Goal: Task Accomplishment & Management: Complete application form

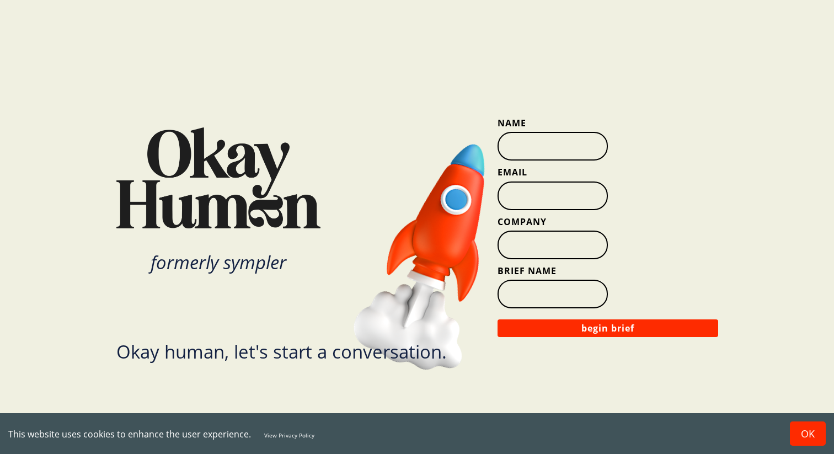
click at [549, 153] on input "Name" at bounding box center [552, 146] width 110 height 29
type input "[PERSON_NAME]"
type input "[PERSON_NAME][EMAIL_ADDRESS][PERSON_NAME][DOMAIN_NAME]"
click at [558, 243] on input "Company" at bounding box center [552, 244] width 110 height 29
click at [536, 249] on input "Company" at bounding box center [552, 244] width 110 height 29
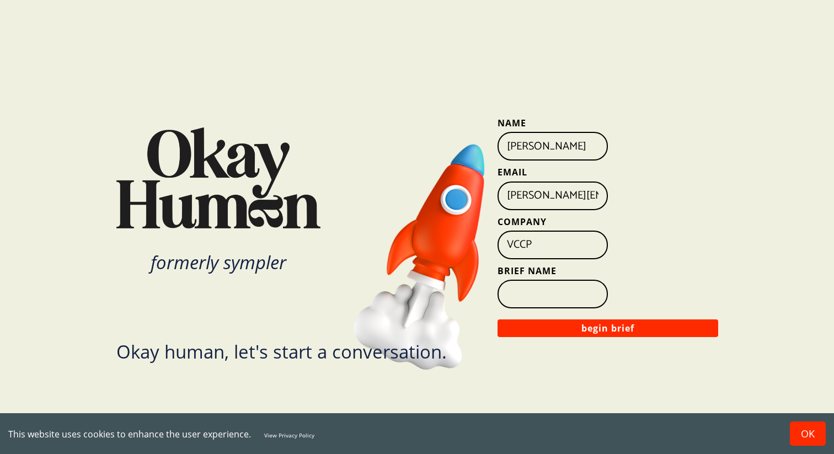
type input "VCCP"
click at [587, 294] on input "Brief Name" at bounding box center [552, 293] width 110 height 29
type input "Aviva"
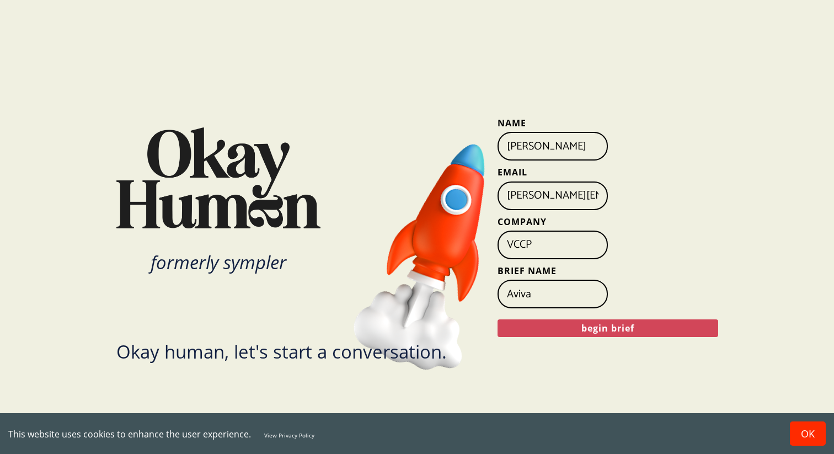
click at [566, 330] on button "begin brief" at bounding box center [607, 328] width 221 height 18
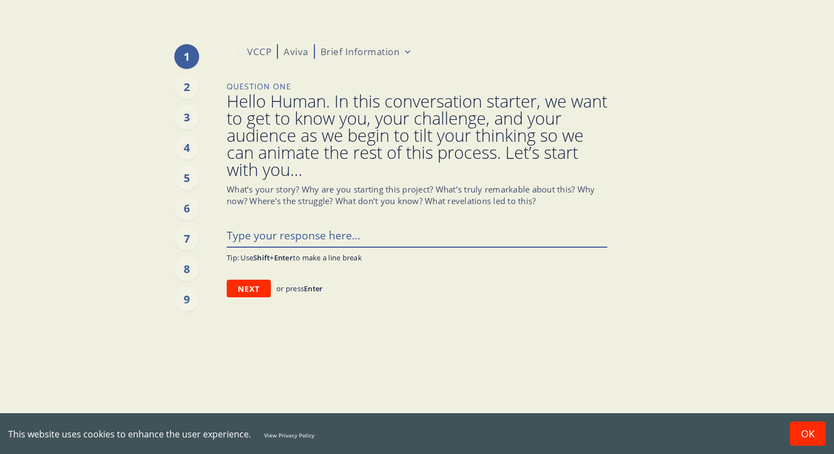
click at [296, 240] on textarea at bounding box center [417, 234] width 380 height 23
click at [309, 234] on textarea at bounding box center [417, 234] width 380 height 23
click at [252, 286] on button "Next" at bounding box center [249, 288] width 44 height 18
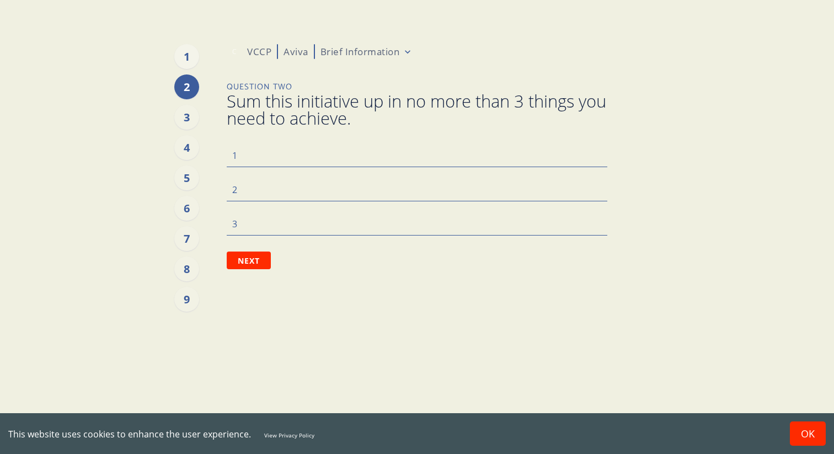
click at [188, 63] on div "1" at bounding box center [186, 56] width 25 height 25
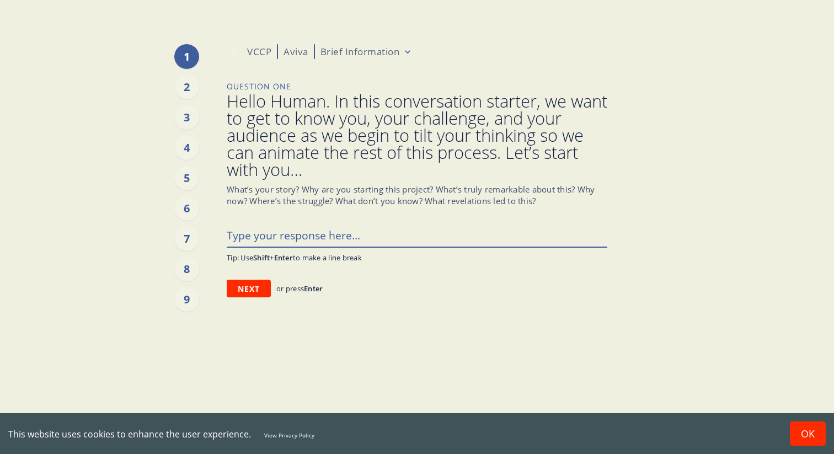
type textarea "x"
type textarea "A"
type textarea "x"
type textarea "Au"
type textarea "x"
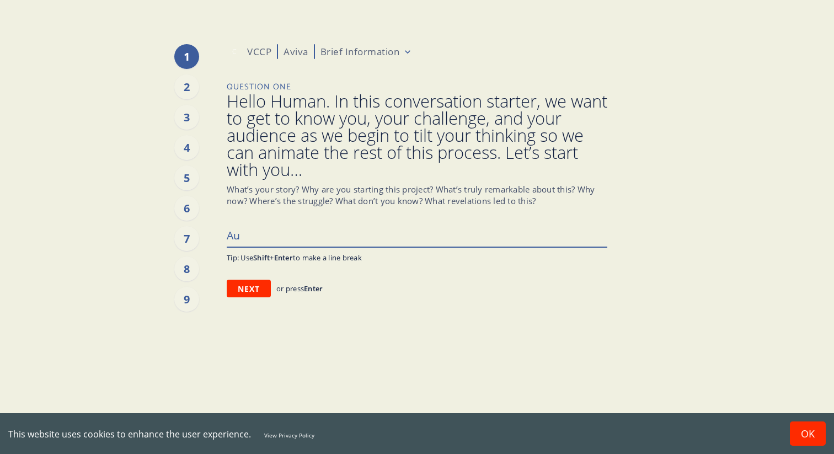
type textarea "Aud"
type textarea "x"
type textarea "Audi"
type textarea "x"
type textarea "[PERSON_NAME]"
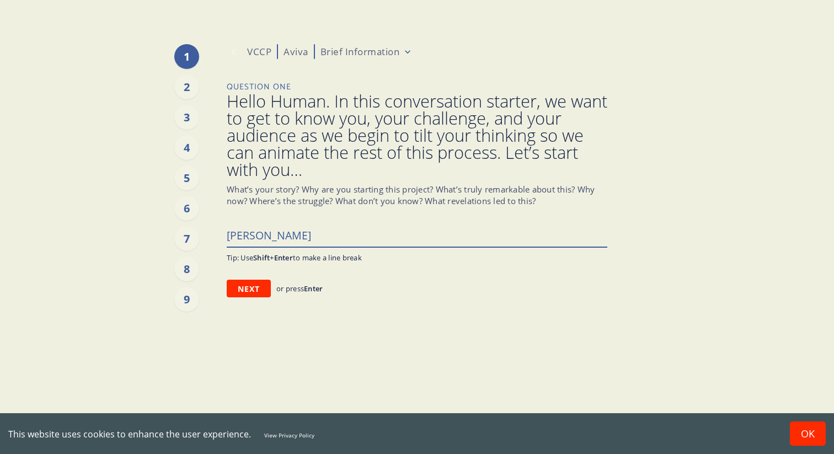
type textarea "x"
type textarea "Audien"
type textarea "x"
type textarea "Audienc"
type textarea "x"
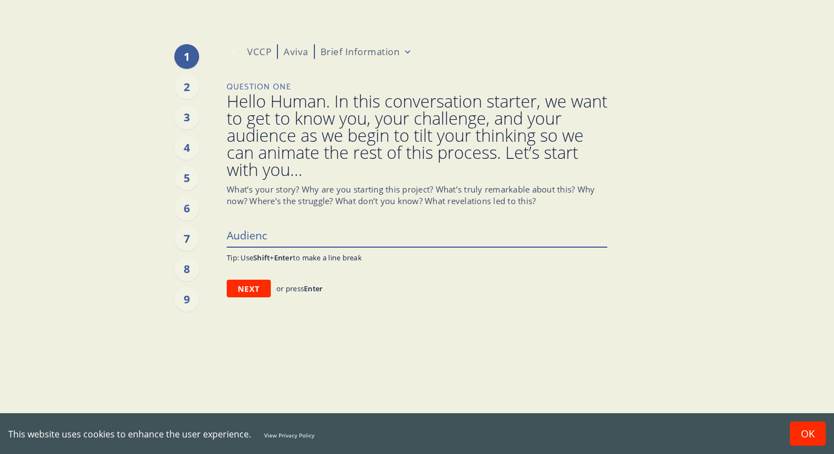
type textarea "Audience"
type textarea "x"
type textarea "Audience"
type textarea "x"
type textarea "Audience i"
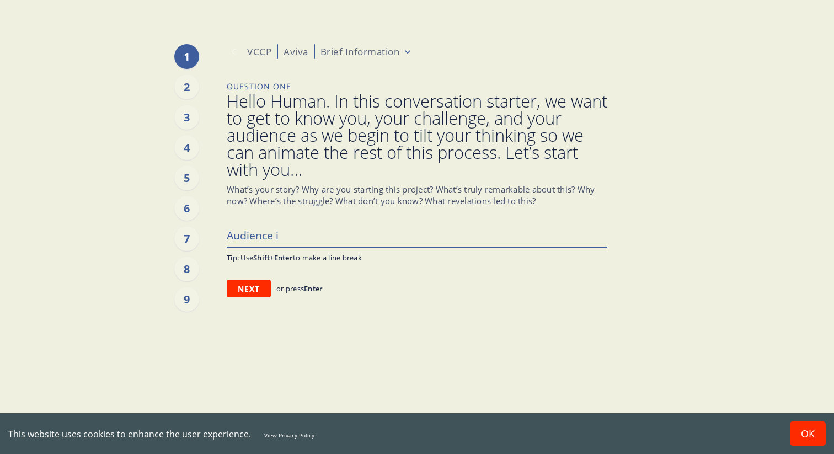
type textarea "x"
type textarea "Audience in"
type textarea "x"
type textarea "Audience int"
type textarea "x"
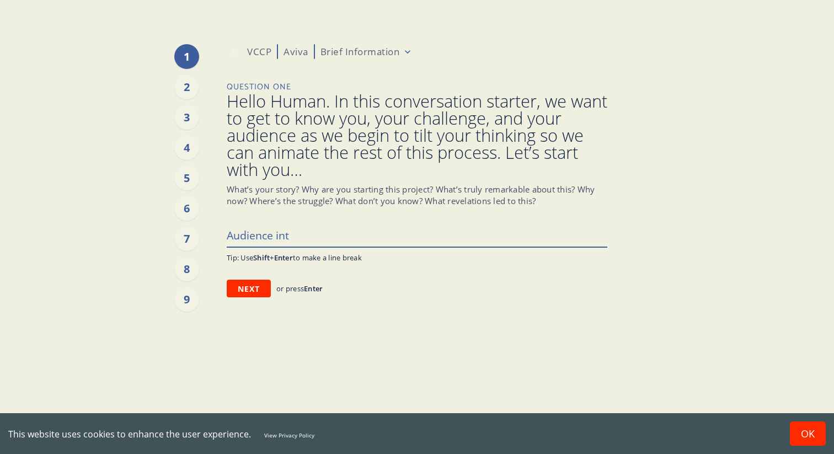
type textarea "Audience inte"
type textarea "x"
type textarea "Audience inter"
type textarea "x"
type textarea "Audience interv"
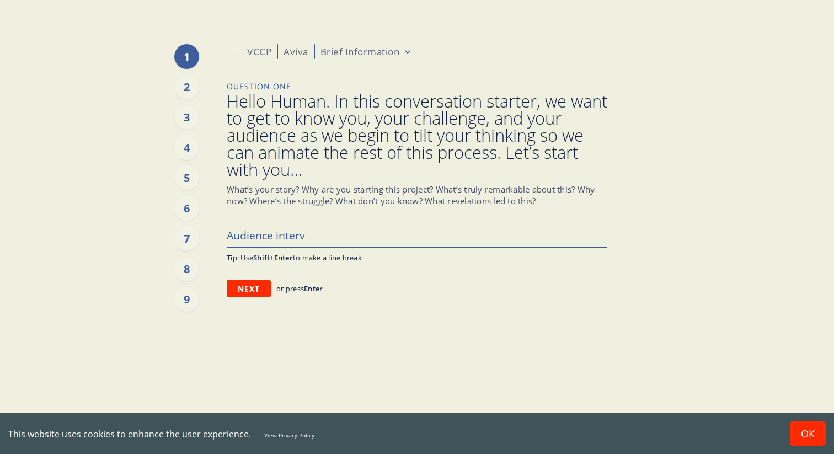
type textarea "x"
type textarea "Audience intervie"
type textarea "x"
type textarea "Audience interview"
type textarea "x"
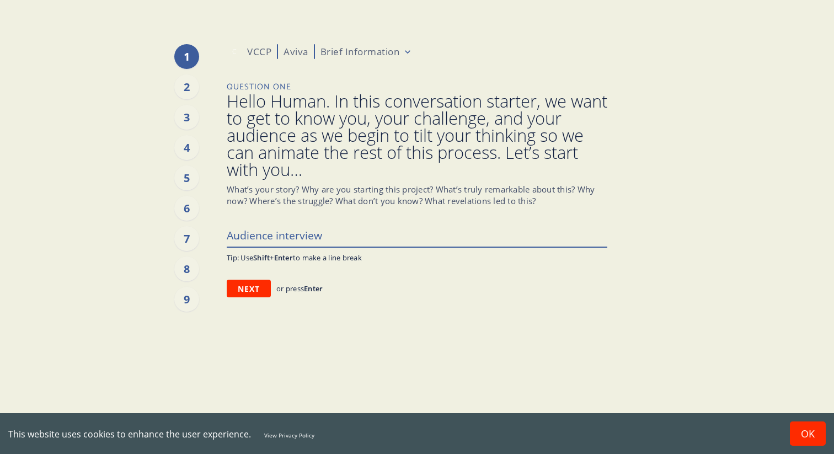
type textarea "Audience interview"
type textarea "x"
type textarea "Audience interview"
type textarea "x"
type textarea "Audience interviews"
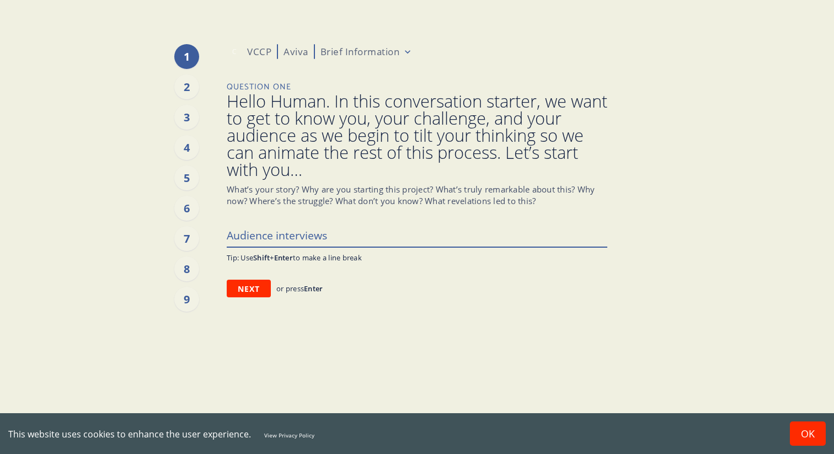
type textarea "x"
type textarea "Audience interviews"
drag, startPoint x: 334, startPoint y: 239, endPoint x: 223, endPoint y: 235, distance: 111.4
click at [223, 235] on div "1 2 3 4 5 6 7 8 9 C VCCP Aviva Brief Information Question One Hello Human. In t…" at bounding box center [416, 227] width 667 height 454
type textarea "x"
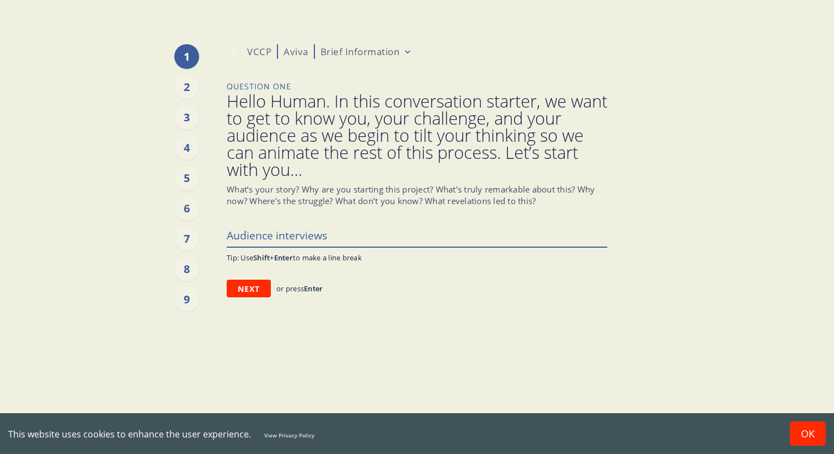
type textarea "H"
type textarea "x"
type textarea "Hi"
type textarea "x"
type textarea "Hi!"
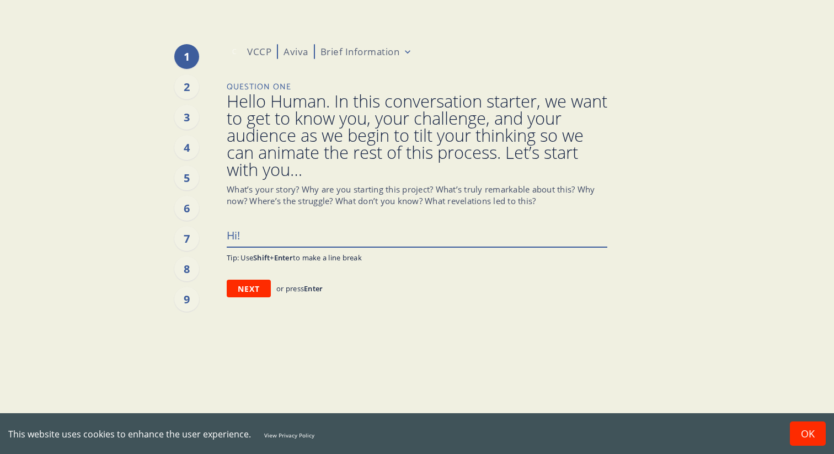
type textarea "x"
type textarea "Hi!"
type textarea "x"
type textarea "Hi! W"
type textarea "x"
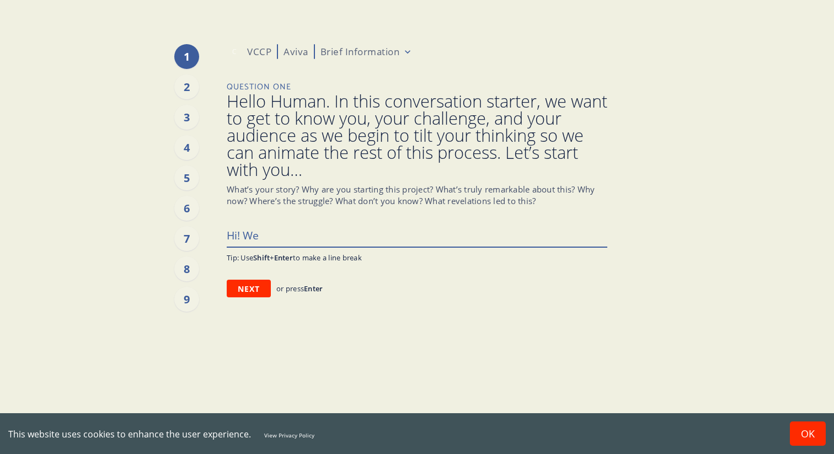
type textarea "Hi! We"
type textarea "x"
type textarea "Hi! We a"
type textarea "x"
type textarea "Hi! We ar"
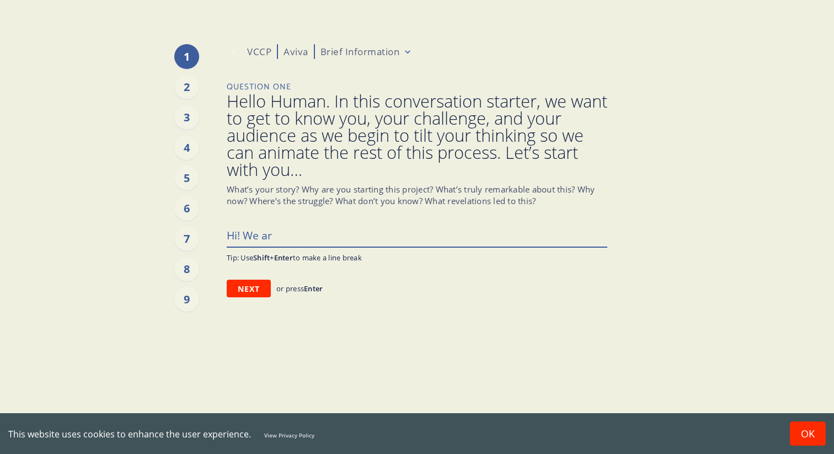
type textarea "x"
type textarea "Hi! We are"
type textarea "x"
type textarea "Hi! We are"
type textarea "x"
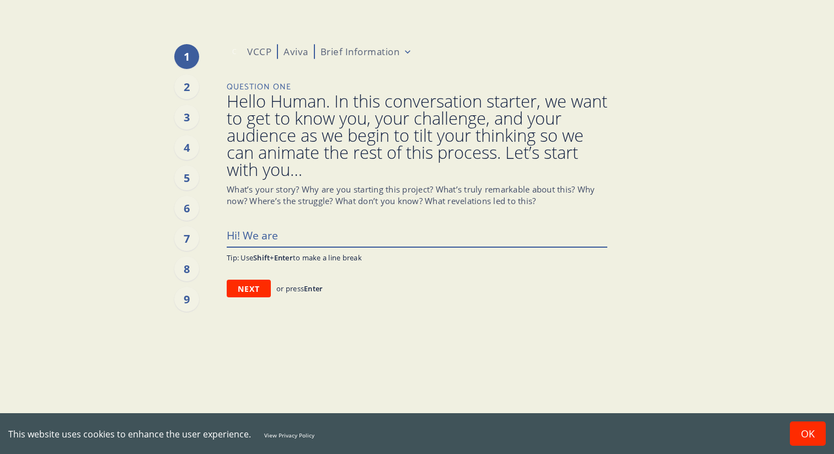
type textarea "Hi! We are l"
type textarea "x"
type textarea "Hi! We are lo"
type textarea "x"
type textarea "Hi! We are loo"
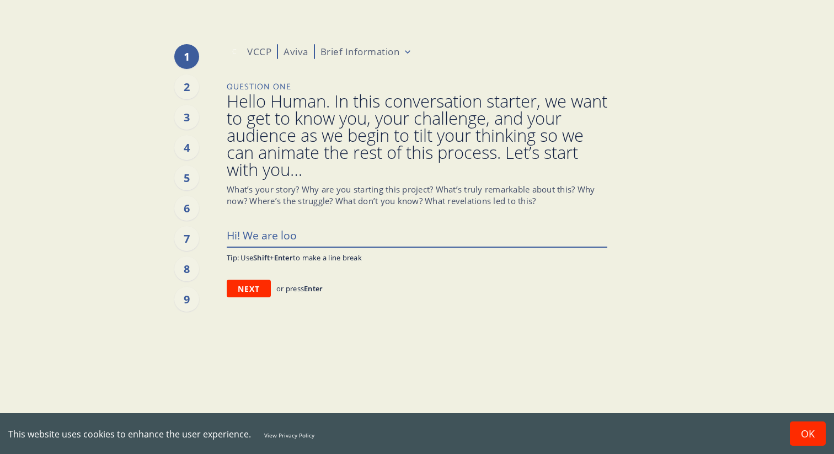
type textarea "x"
type textarea "Hi! We are look"
type textarea "x"
type textarea "Hi! We are looki"
type textarea "x"
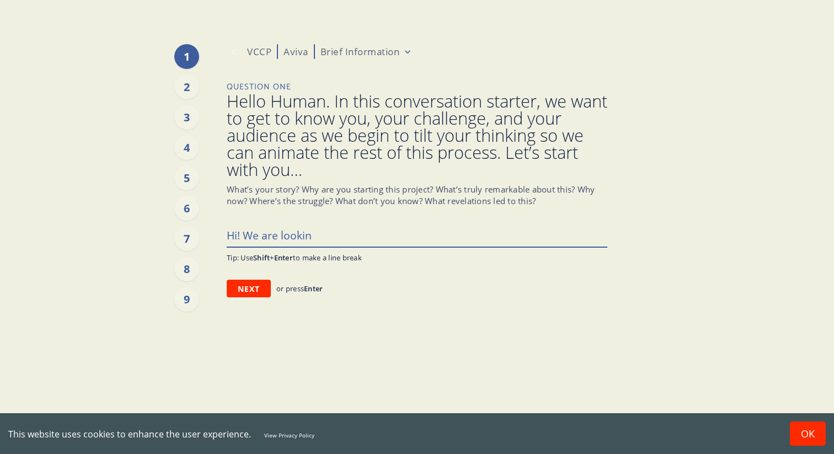
type textarea "Hi! We are looking"
type textarea "x"
type textarea "Hi! We are looking"
type textarea "x"
type textarea "Hi! We are looking f"
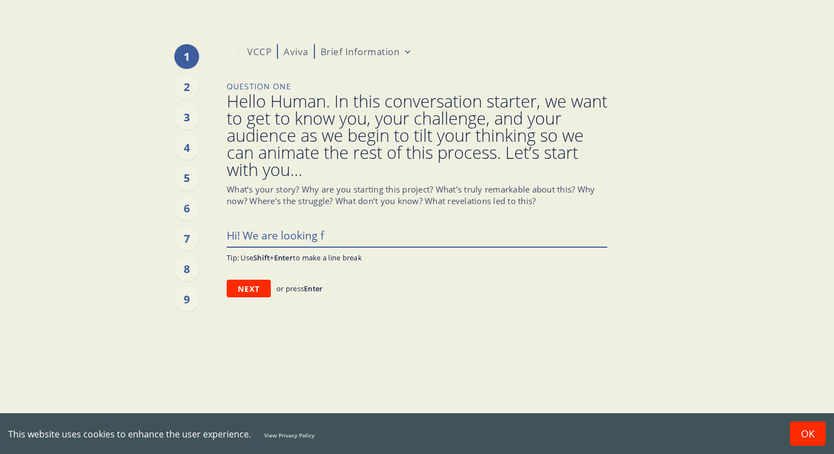
type textarea "x"
type textarea "Hi! We are looking fo"
type textarea "x"
type textarea "Hi! We are looking for"
type textarea "x"
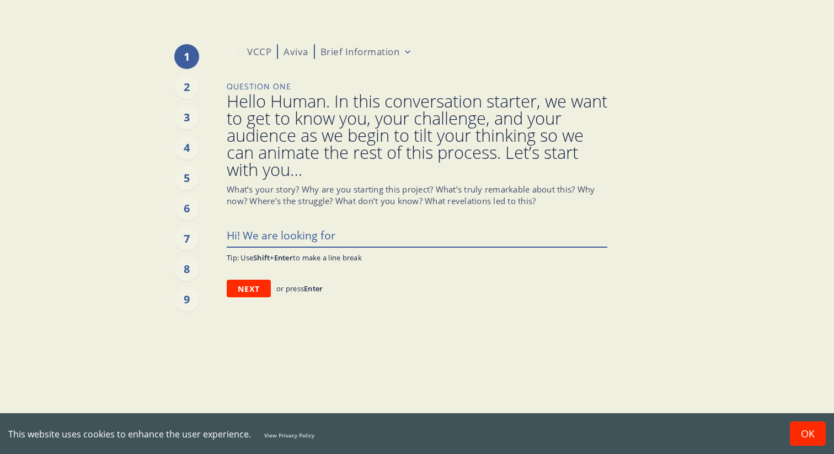
type textarea "Hi! We are looking for f"
type textarea "x"
type textarea "Hi! We are looking for fa"
type textarea "x"
type textarea "Hi! We are looking for fas"
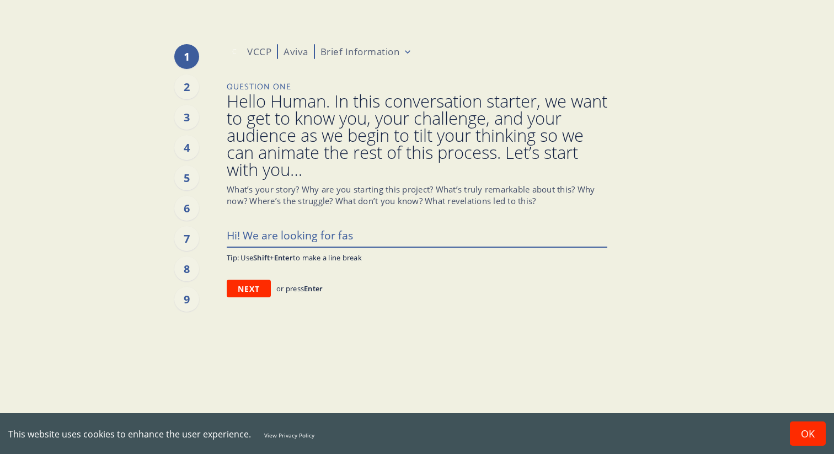
type textarea "x"
type textarea "Hi! We are looking for fast"
type textarea "x"
type textarea "Hi! We are looking for fast"
type textarea "x"
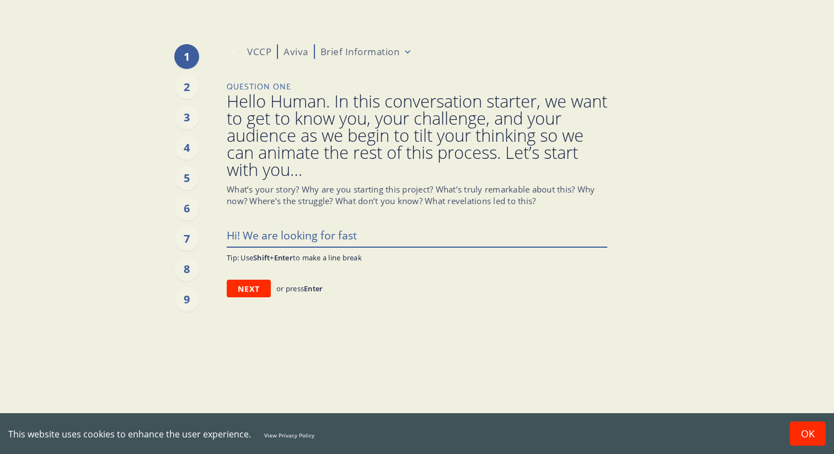
type textarea "Hi! We are looking for fast t"
type textarea "x"
type textarea "Hi! We are looking for fast tur"
type textarea "x"
type textarea "Hi! We are looking for fast turn"
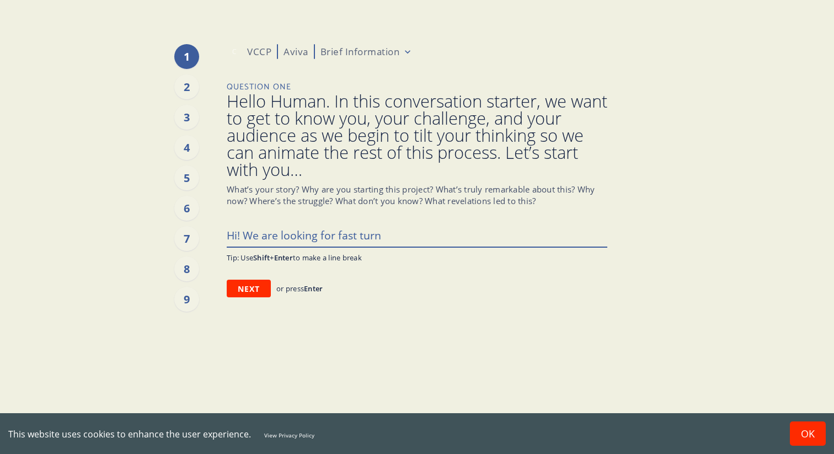
type textarea "x"
type textarea "Hi! We are looking for fast turna"
type textarea "x"
type textarea "Hi! We are looking for fast turnaro"
type textarea "x"
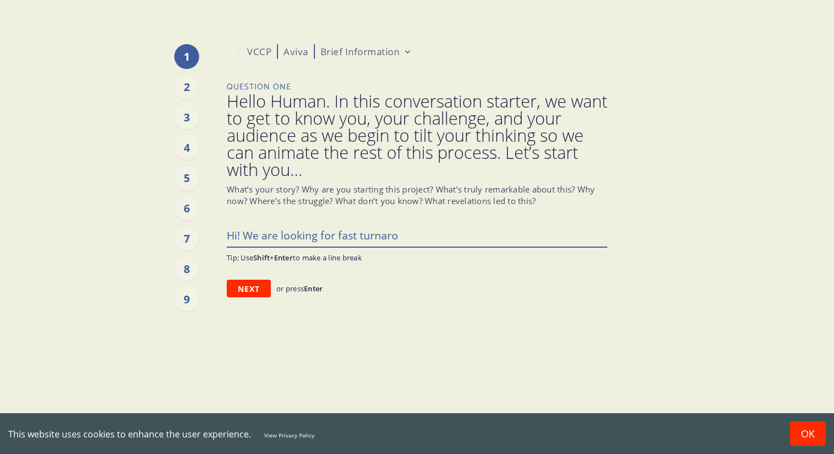
type textarea "Hi! We are looking for fast turnarou"
type textarea "x"
type textarea "Hi! We are looking for fast turnaroun"
type textarea "x"
type textarea "Hi! We are looking for fast turnaround"
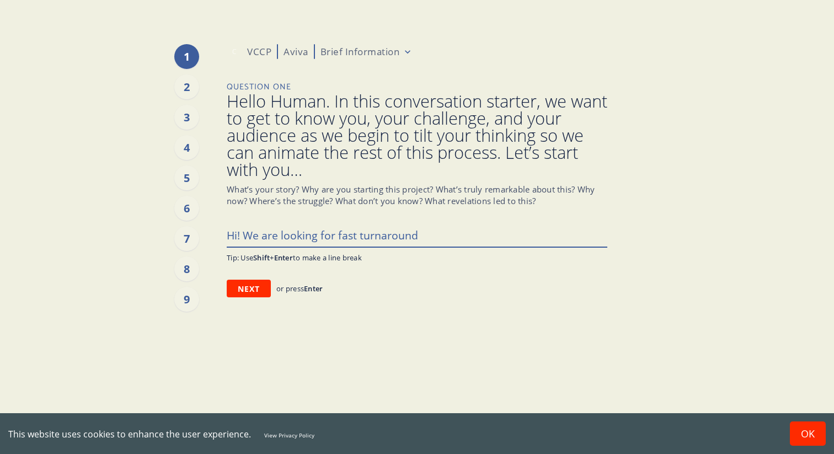
type textarea "x"
type textarea "Hi! We are looking for fast turnaround"
type textarea "x"
type textarea "Hi! We are looking for fast turnaround a"
type textarea "x"
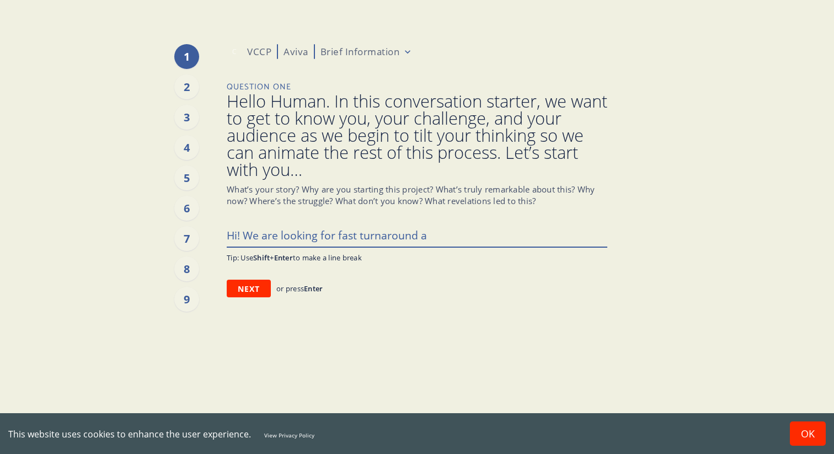
type textarea "Hi! We are looking for fast turnaround au"
type textarea "x"
type textarea "Hi! We are looking for fast turnaround aud"
type textarea "x"
type textarea "Hi! We are looking for fast turnaround audi"
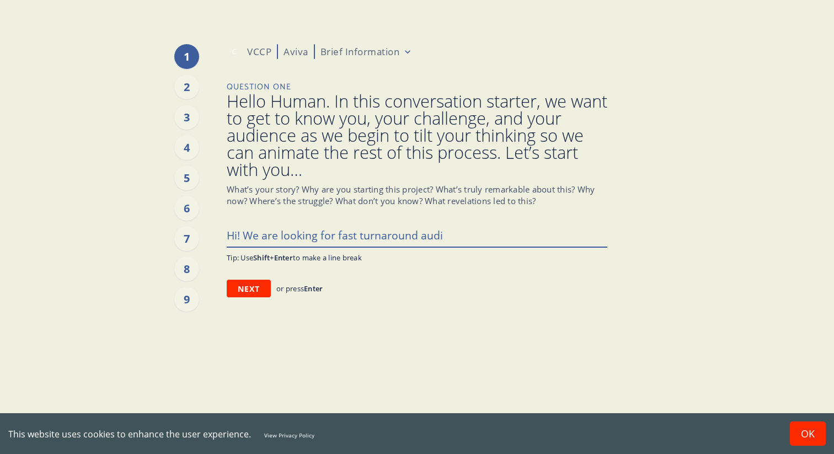
type textarea "x"
type textarea "Hi! We are looking for fast turnaround [PERSON_NAME]"
type textarea "x"
type textarea "Hi! We are looking for fast turnaround audien"
type textarea "x"
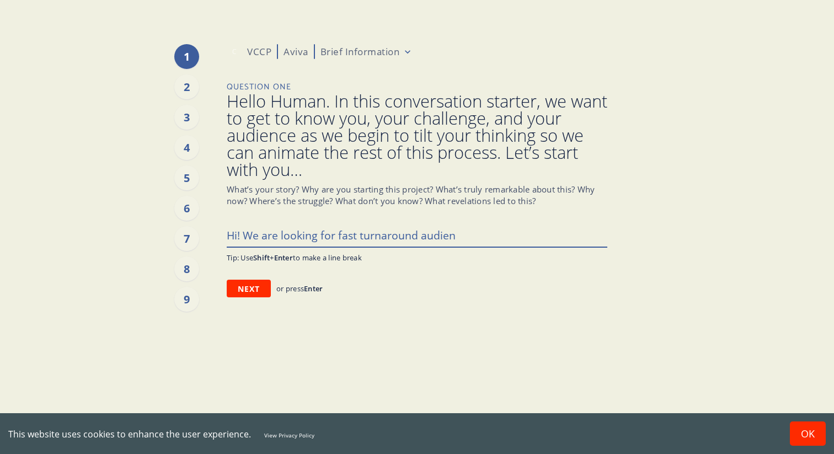
type textarea "Hi! We are looking for fast turnaround audienc"
type textarea "x"
type textarea "Hi! We are looking for fast turnaround audience"
type textarea "x"
type textarea "Hi! We are looking for fast turnaround audience"
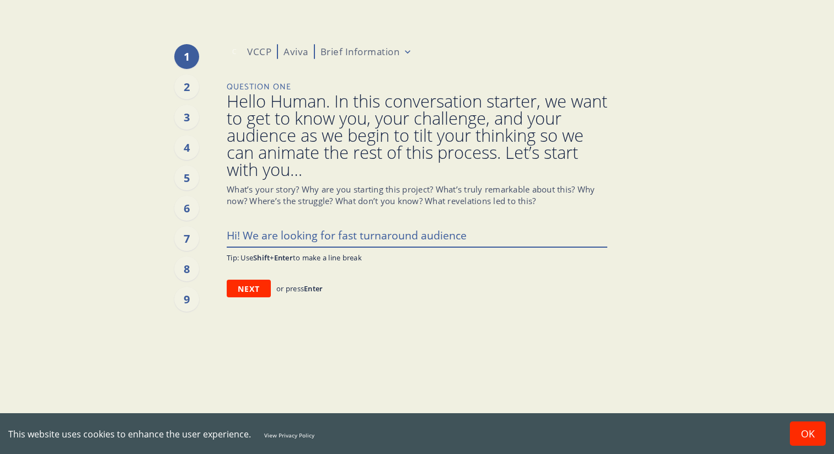
type textarea "x"
type textarea "Hi! We are looking for fast turnaround audience i"
type textarea "x"
type textarea "Hi! We are looking for fast turnaround audience in"
type textarea "x"
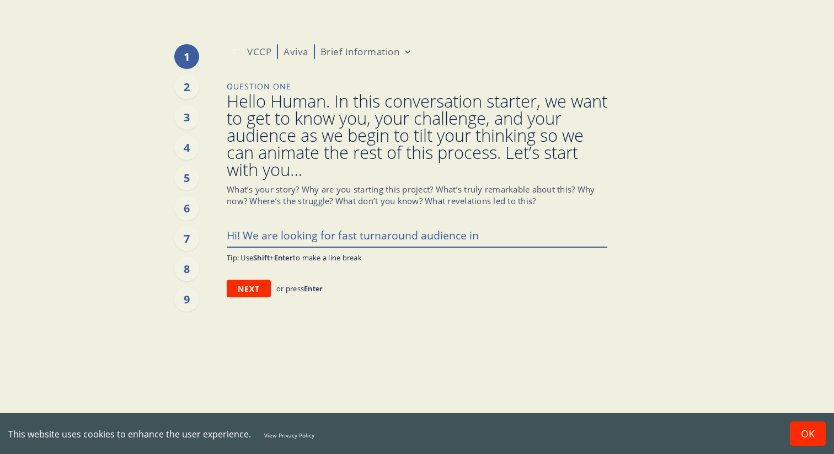
type textarea "Hi! We are looking for fast turnaround audience int"
type textarea "x"
type textarea "Hi! We are looking for fast turnaround audience inte"
type textarea "x"
type textarea "Hi! We are looking for fast turnaround audience inter"
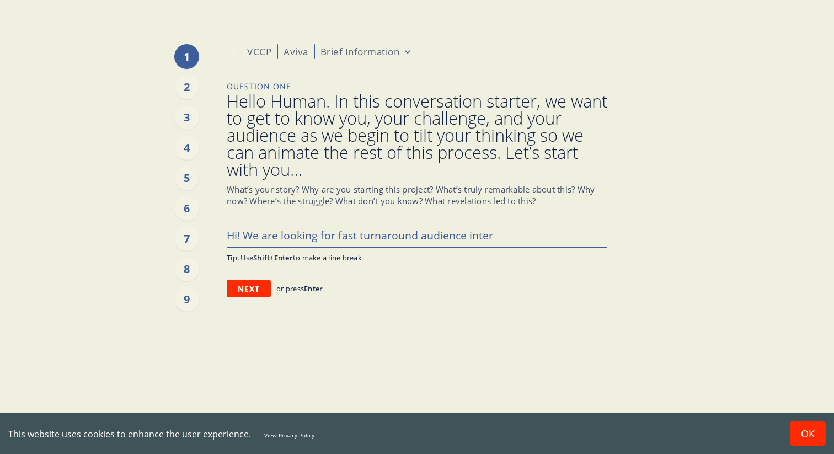
type textarea "x"
type textarea "Hi! We are looking for fast turnaround audience interv"
type textarea "x"
type textarea "Hi! We are looking for fast turnaround audience intervi"
type textarea "x"
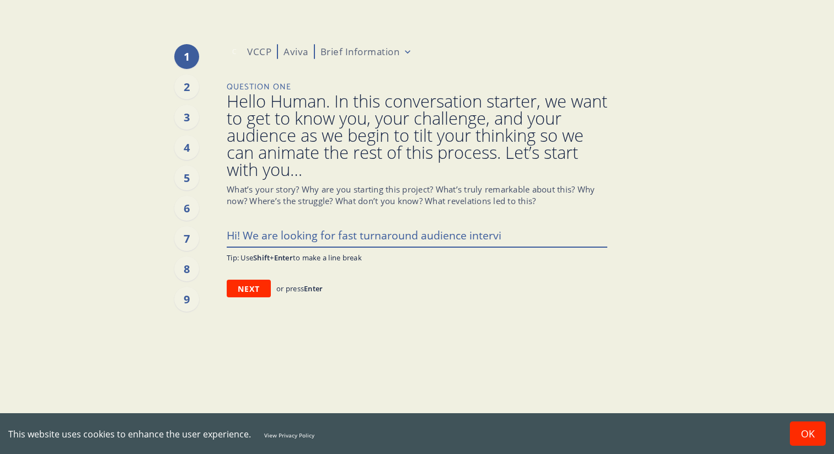
type textarea "Hi! We are looking for fast turnaround audience intervie"
type textarea "x"
type textarea "Hi! We are looking for fast turnaround audience interview"
type textarea "x"
type textarea "Hi! We are looking for fast turnaround audience interviews"
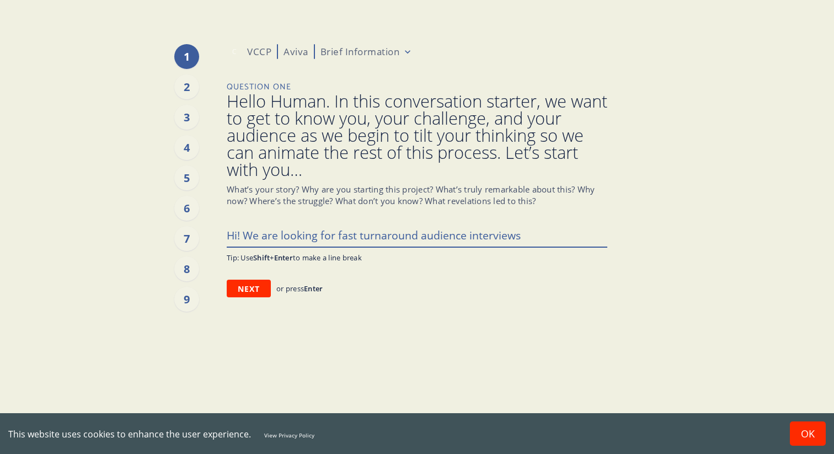
type textarea "x"
type textarea "Hi! We are looking for fast turnaround audience interviews"
type textarea "x"
type textarea "Hi! We are looking for fast turnaround audience interviews t"
type textarea "x"
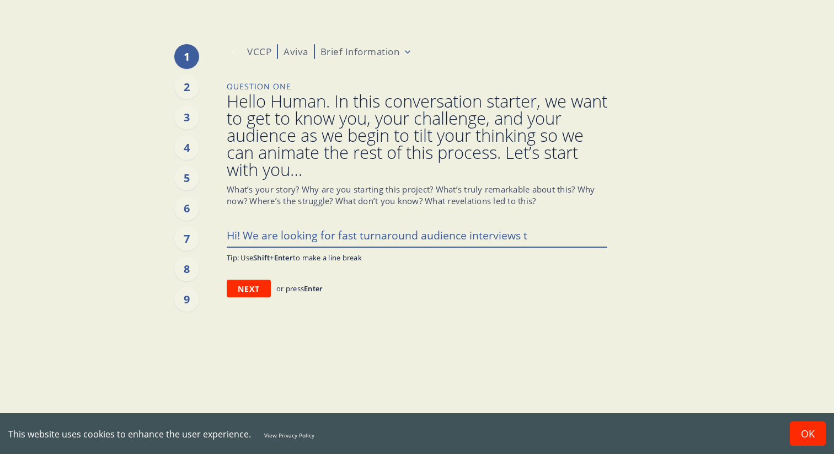
type textarea "Hi! We are looking for fast turnaround audience interviews th"
type textarea "x"
type textarea "Hi! We are looking for fast turnaround audience interviews thi"
type textarea "x"
type textarea "Hi! We are looking for fast turnaround audience interviews this"
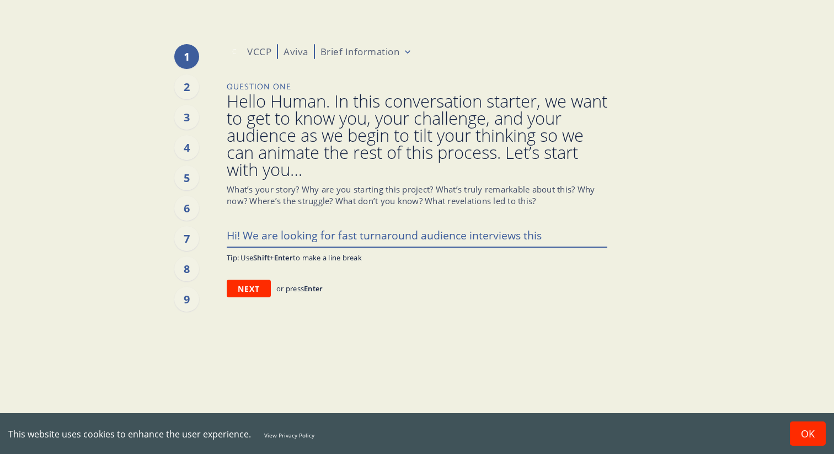
type textarea "x"
type textarea "Hi! We are looking for fast turnaround audience interviews this"
type textarea "x"
type textarea "Hi! We are looking for fast turnaround audience interviews this w"
type textarea "x"
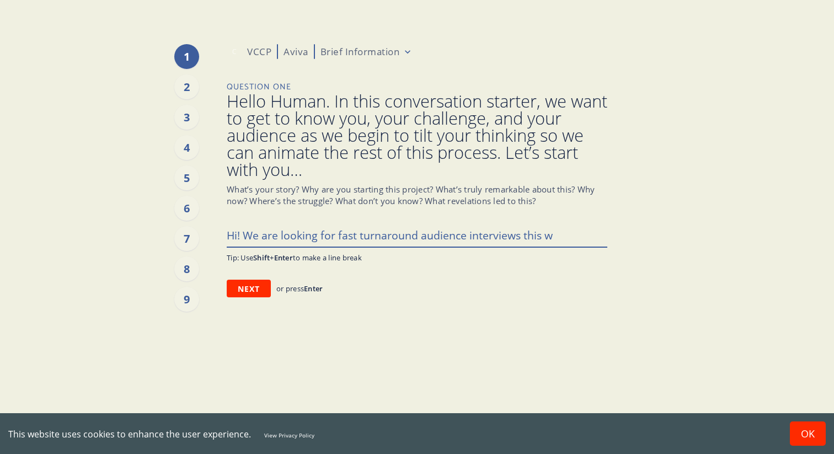
type textarea "Hi! We are looking for fast turnaround audience interviews this we"
type textarea "x"
type textarea "Hi! We are looking for fast turnaround audience interviews this wee"
type textarea "x"
type textarea "Hi! We are looking for fast turnaround audience interviews this week"
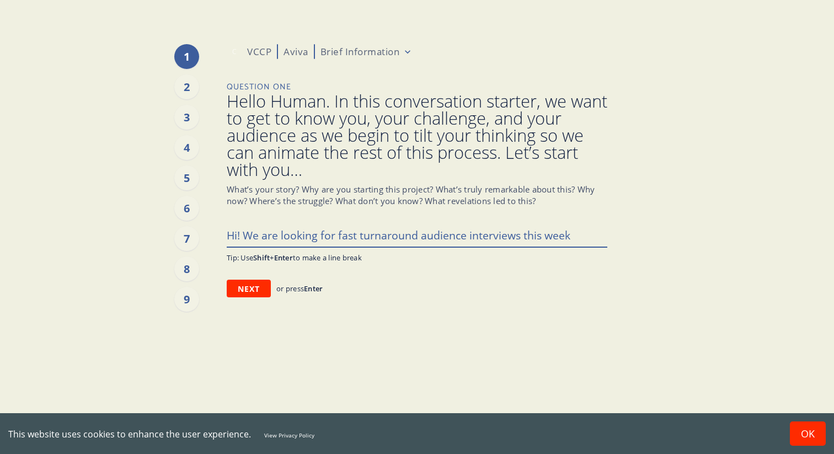
type textarea "x"
type textarea "Hi! We are looking for fast turnaround audience interviews this week f"
type textarea "x"
type textarea "Hi! We are looking for fast turnaround audience interviews this week fo"
type textarea "x"
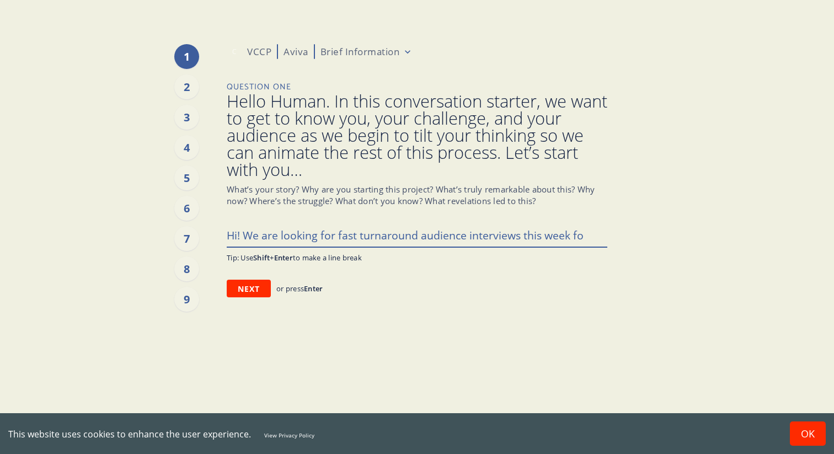
type textarea "Hi! We are looking for fast turnaround audience interviews this week for"
type textarea "x"
type textarea "Hi! We are looking for fast turnaround audience interviews this week for"
type textarea "x"
type textarea "Hi! We are looking for fast turnaround audience interviews this week for a"
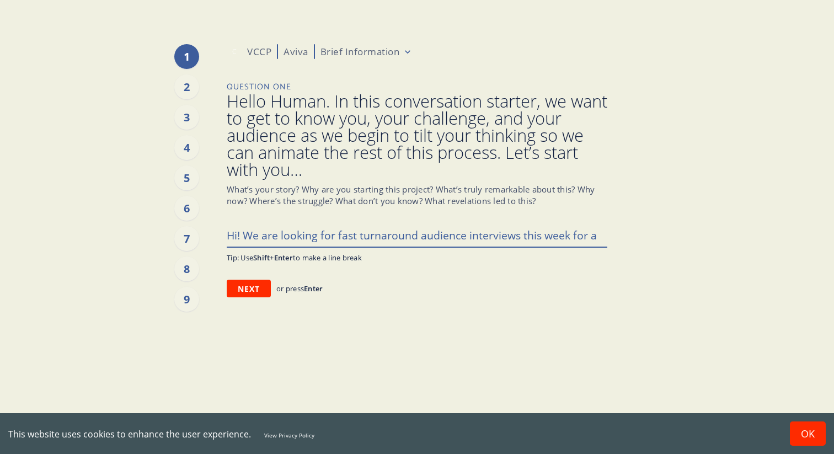
type textarea "x"
type textarea "Hi! We are looking for fast turnaround audience interviews this week for a"
type textarea "x"
type textarea "Hi! We are looking for fast turnaround audience interviews this week for a pr"
type textarea "x"
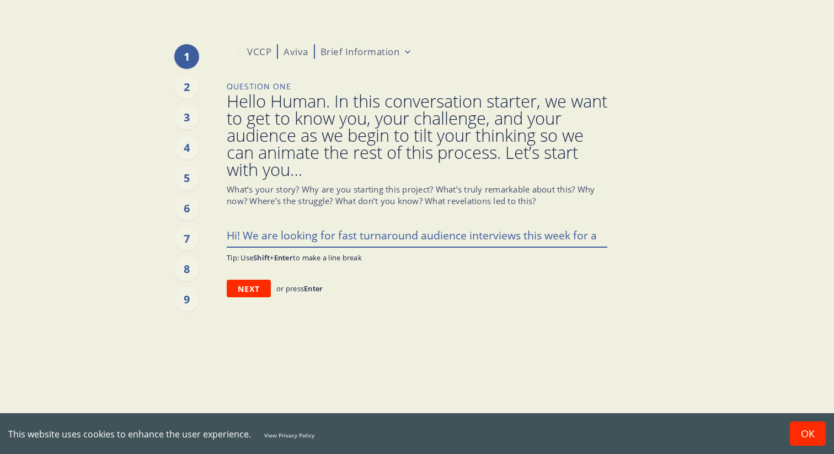
type textarea "Hi! We are looking for fast turnaround audience interviews this week for a pro"
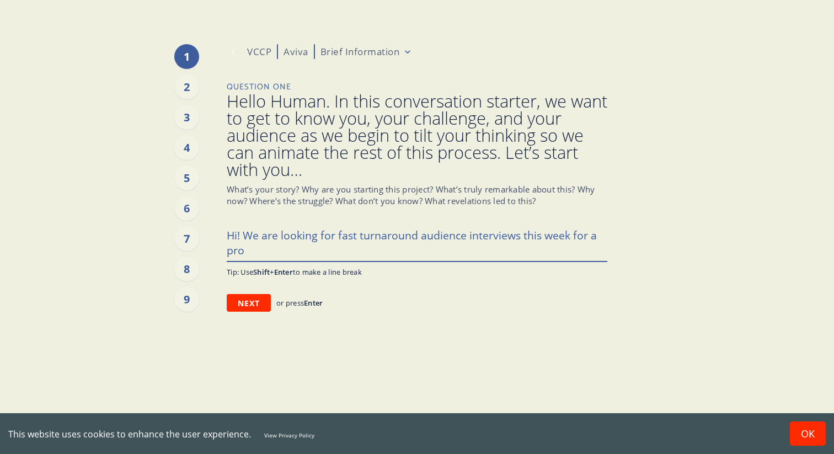
type textarea "x"
type textarea "Hi! We are looking for fast turnaround audience interviews this week for a proj"
type textarea "x"
type textarea "Hi! We are looking for fast turnaround audience interviews this week for a proje"
type textarea "x"
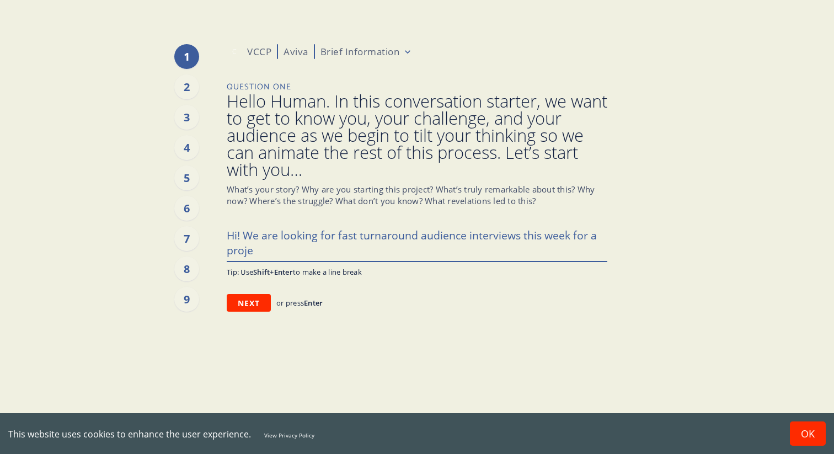
type textarea "Hi! We are looking for fast turnaround audience interviews this week for a proj…"
type textarea "x"
type textarea "Hi! We are looking for fast turnaround audience interviews this week for a proj…"
type textarea "x"
type textarea "Hi! We are looking for fast turnaround audience interviews this week for a proj…"
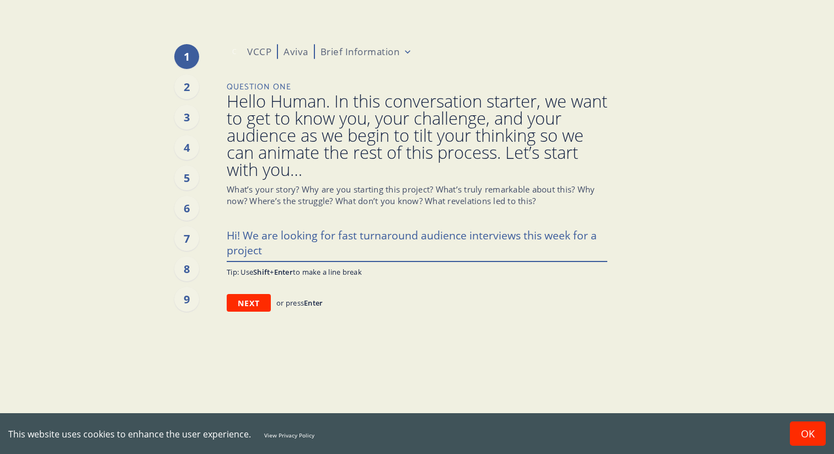
type textarea "x"
type textarea "Hi! We are looking for fast turnaround audience interviews this week for a proj…"
click at [247, 304] on button "Next" at bounding box center [249, 303] width 44 height 18
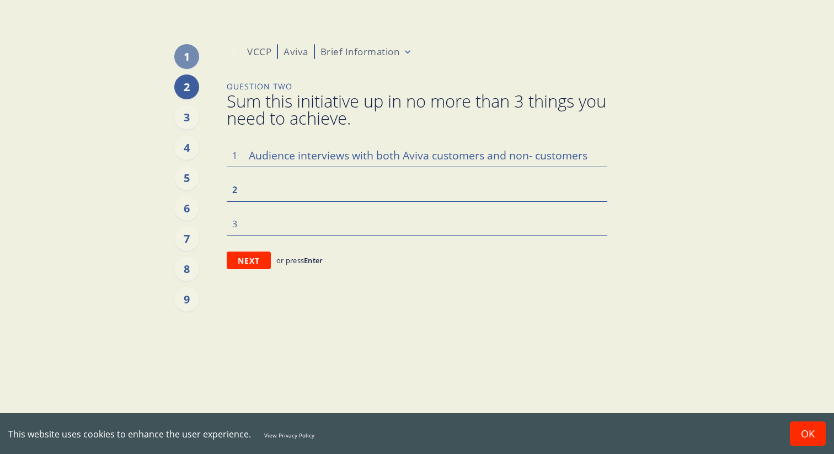
click at [384, 195] on textarea at bounding box center [417, 189] width 380 height 23
click at [326, 217] on textarea at bounding box center [417, 223] width 380 height 23
click at [461, 192] on textarea "We will have 5-6 questions for each person" at bounding box center [417, 189] width 380 height 23
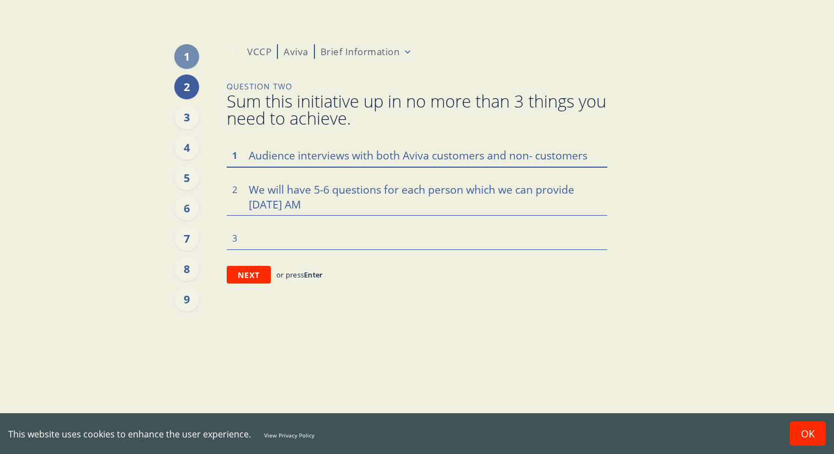
click at [584, 153] on textarea "Audience interviews with both Aviva customers and non- customers" at bounding box center [417, 154] width 380 height 23
click at [589, 154] on textarea "Audience interviews with both Aviva customers and non- customers" at bounding box center [417, 154] width 380 height 23
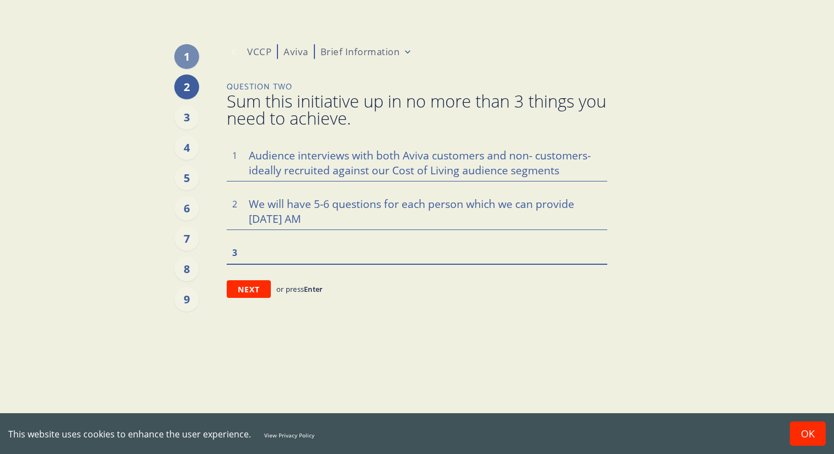
click at [546, 248] on textarea at bounding box center [417, 251] width 380 height 23
click at [482, 246] on textarea "We would please need results by [DATE]" at bounding box center [417, 251] width 380 height 23
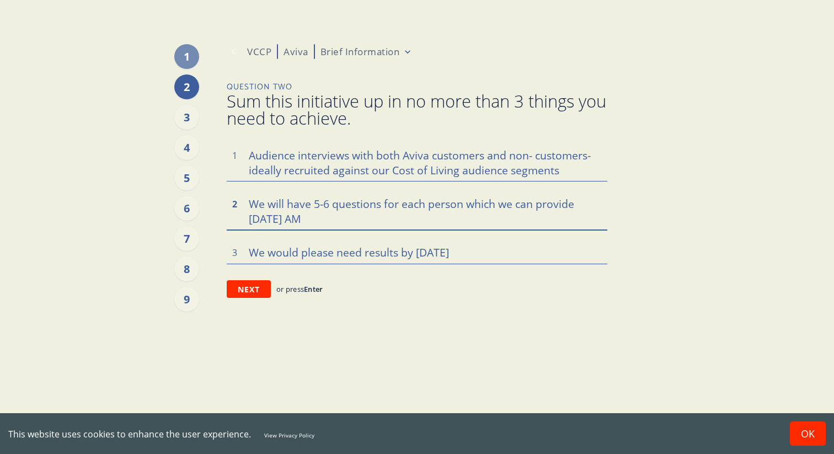
click at [476, 216] on textarea "We will have 5-6 questions for each person which we can provide [DATE] AM" at bounding box center [417, 210] width 380 height 37
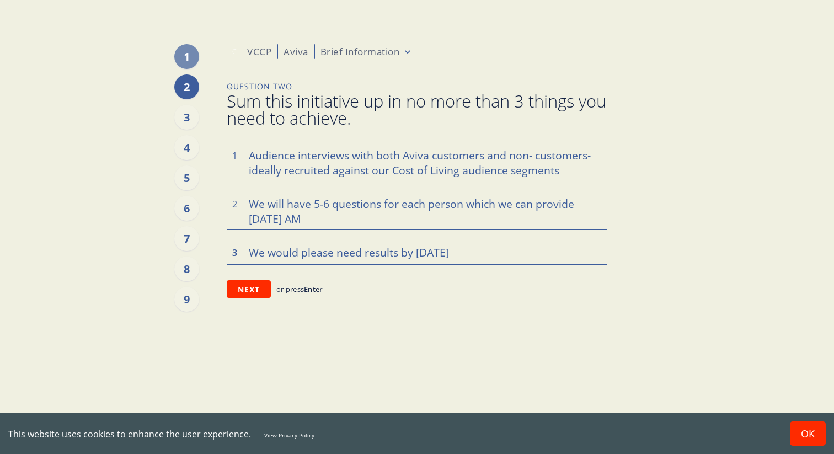
click at [487, 262] on textarea "We would please need results by [DATE]" at bounding box center [417, 251] width 380 height 23
click at [492, 250] on textarea "We would please need results by [DATE]" at bounding box center [417, 251] width 380 height 23
